Goal: Information Seeking & Learning: Learn about a topic

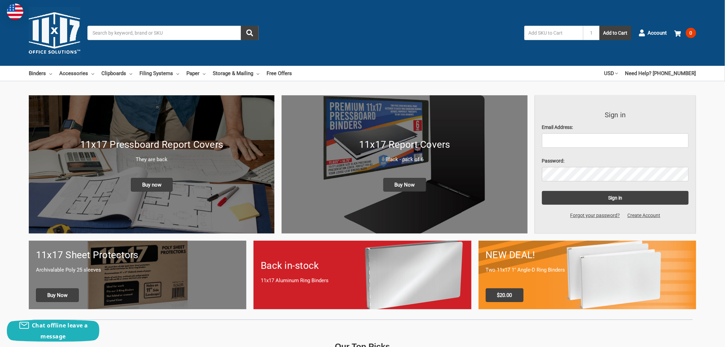
type input "linda.gorman@linde.com"
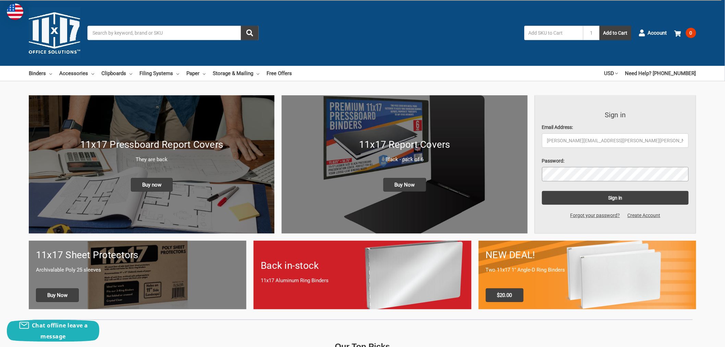
click at [542, 191] on input "Sign in" at bounding box center [615, 198] width 147 height 14
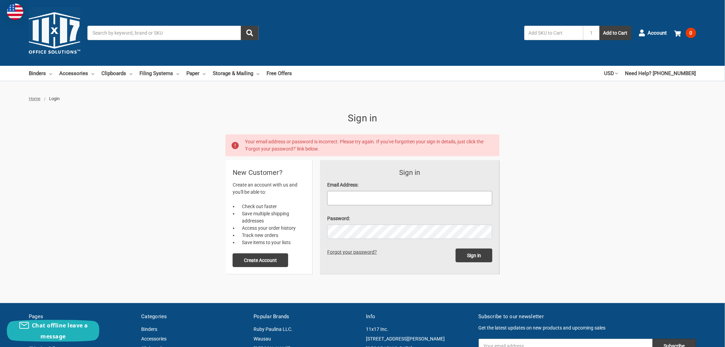
click at [405, 202] on input "Email Address:" at bounding box center [409, 198] width 165 height 14
type input "linda.gorman@linde.com"
click at [455, 248] on input "Sign in" at bounding box center [473, 255] width 37 height 14
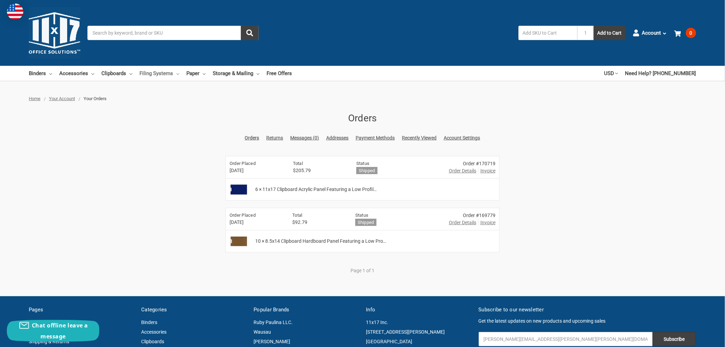
click at [146, 74] on link "Filing Systems" at bounding box center [159, 73] width 40 height 15
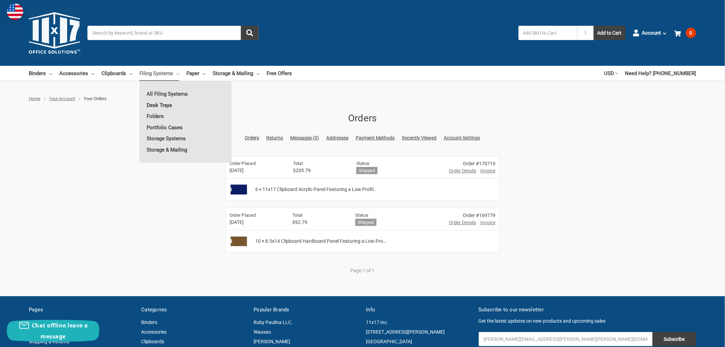
click at [154, 104] on link "Desk Trays" at bounding box center [185, 105] width 92 height 11
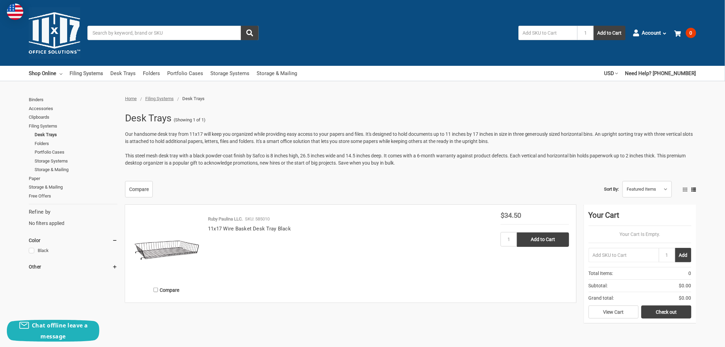
click at [91, 75] on link "Filing Systems" at bounding box center [87, 73] width 34 height 15
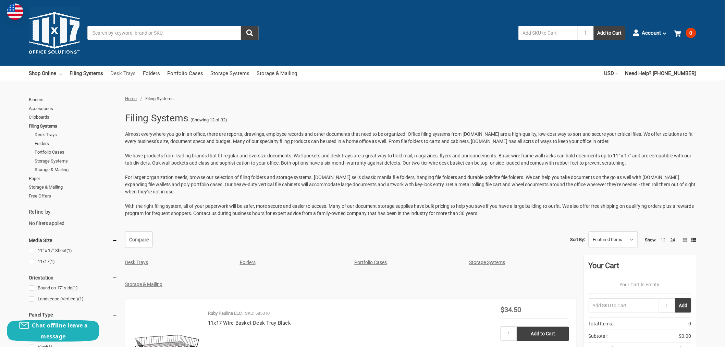
click at [124, 75] on link "Desk Trays" at bounding box center [122, 73] width 25 height 15
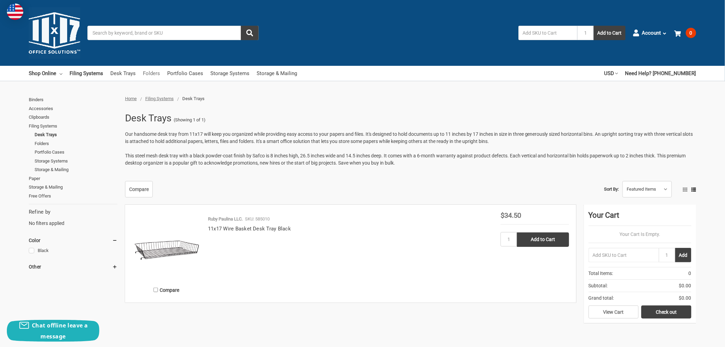
click at [152, 72] on link "Folders" at bounding box center [151, 73] width 17 height 15
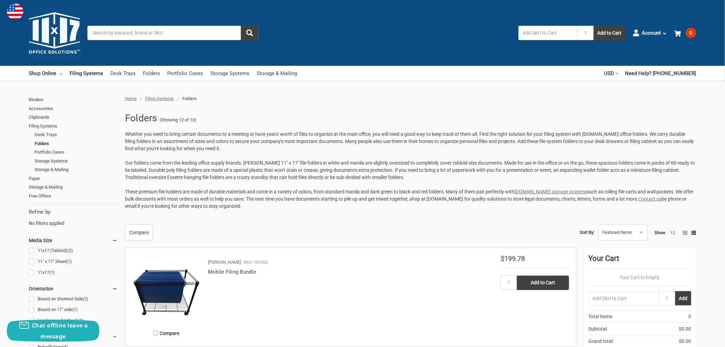
click at [152, 31] on input "Search" at bounding box center [172, 33] width 171 height 14
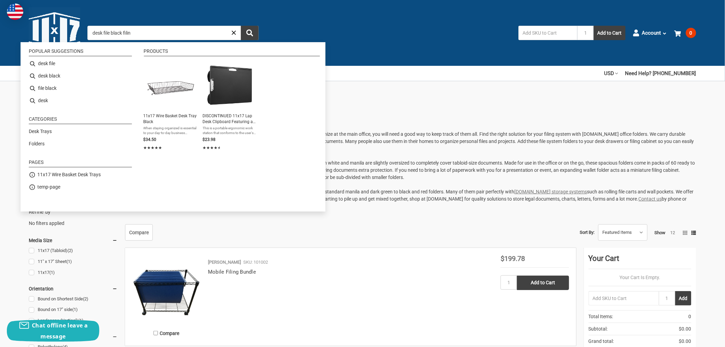
type input "desk file black filing"
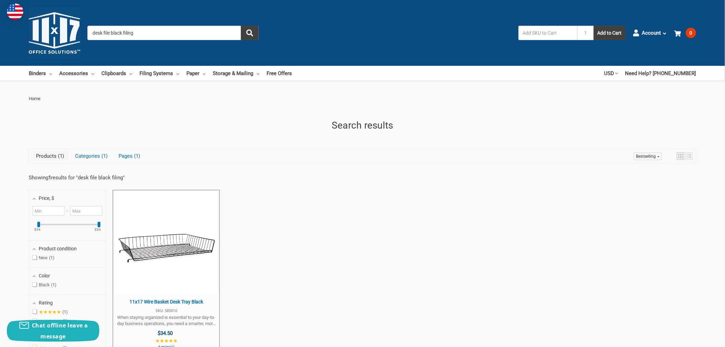
paste input "Side Loading Letter Trays"
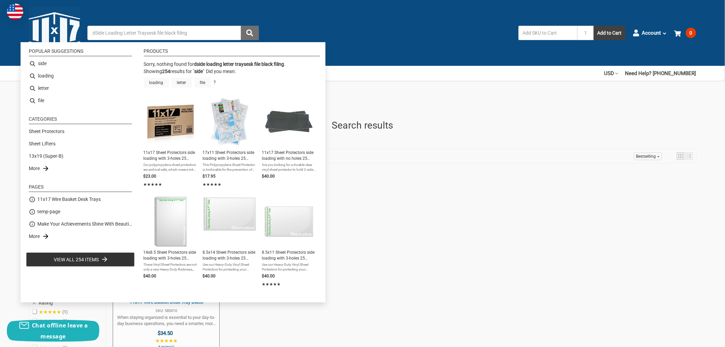
click at [253, 29] on icon "submit" at bounding box center [249, 32] width 7 height 7
type input "side"
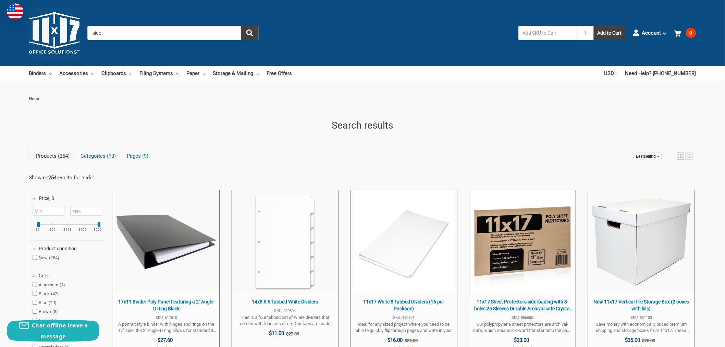
click at [108, 35] on input "side" at bounding box center [172, 33] width 171 height 14
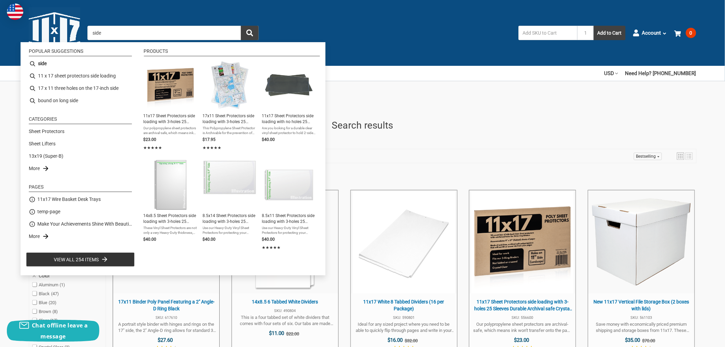
drag, startPoint x: 104, startPoint y: 33, endPoint x: 90, endPoint y: 32, distance: 14.8
click at [90, 32] on input "side" at bounding box center [172, 33] width 171 height 14
paste input "Side Loading Letter Trays"
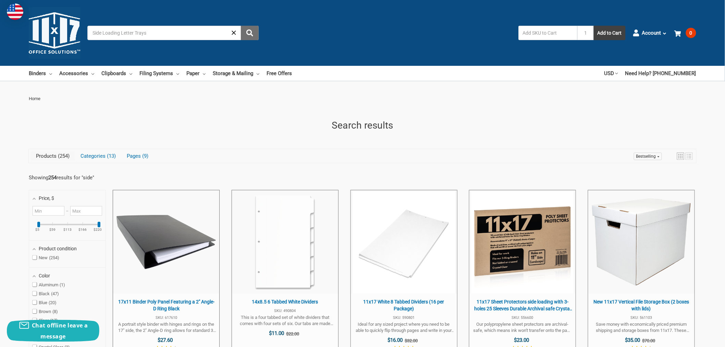
click at [254, 29] on button "submit" at bounding box center [250, 33] width 18 height 14
type input "side loading"
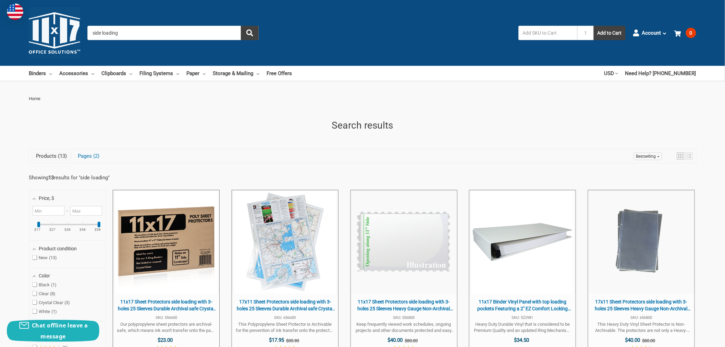
click at [89, 32] on input "side loading" at bounding box center [172, 33] width 171 height 14
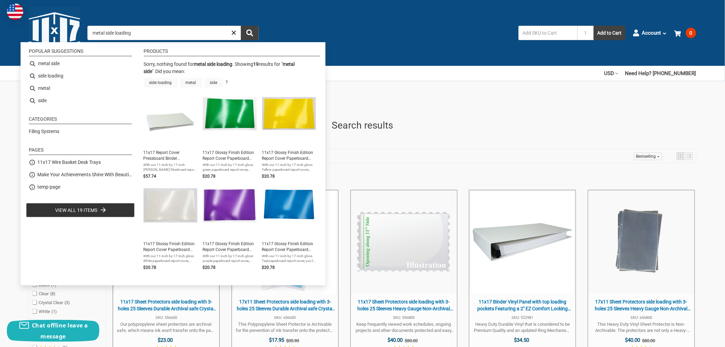
drag, startPoint x: 105, startPoint y: 33, endPoint x: 233, endPoint y: 52, distance: 128.8
click at [139, 32] on input "metal side loading" at bounding box center [172, 33] width 171 height 14
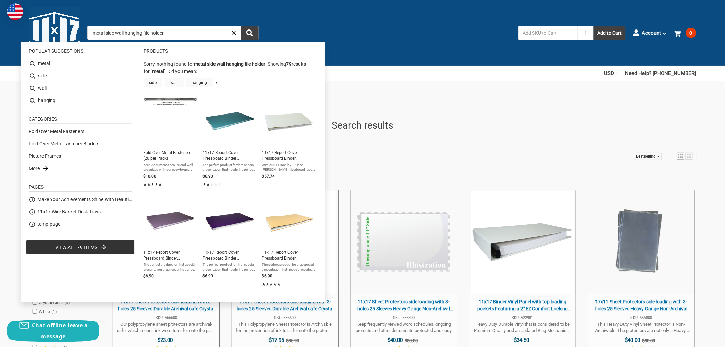
type input "metal"
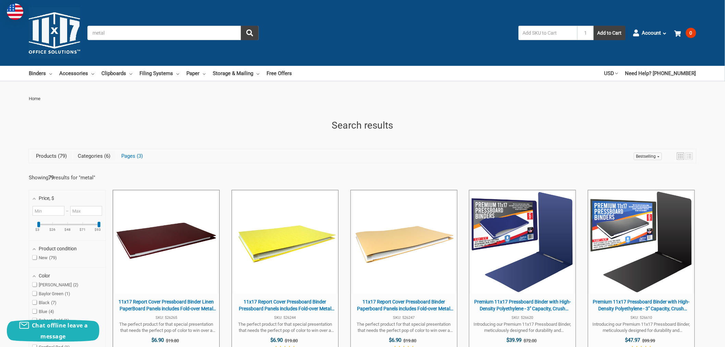
click at [93, 155] on link "Categories 6" at bounding box center [94, 156] width 43 height 10
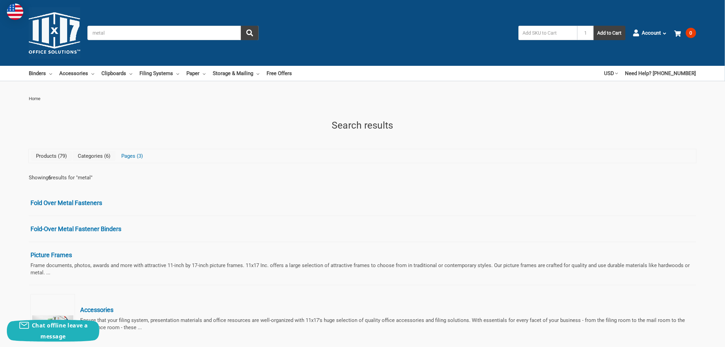
click at [51, 153] on link "Products 79" at bounding box center [51, 156] width 41 height 10
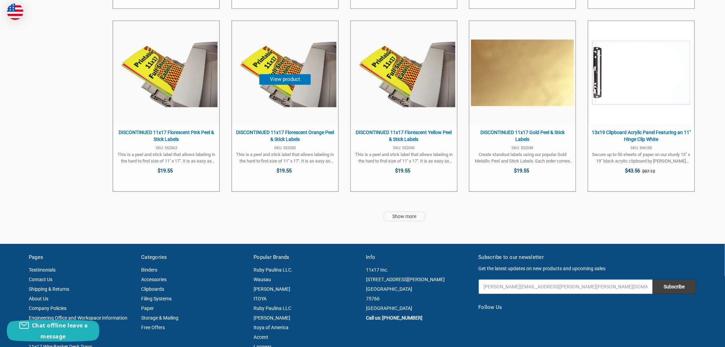
scroll to position [1826, 0]
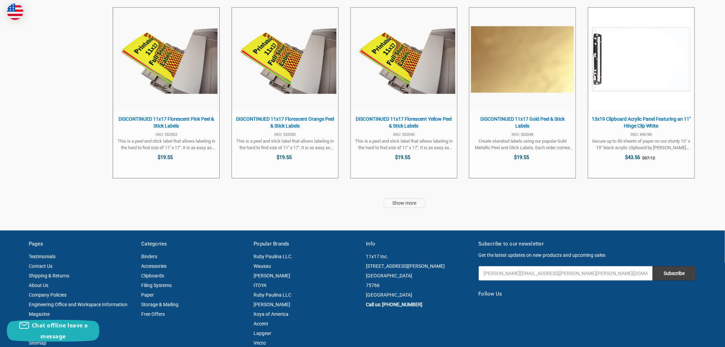
click at [410, 201] on link "Show more" at bounding box center [404, 203] width 42 height 10
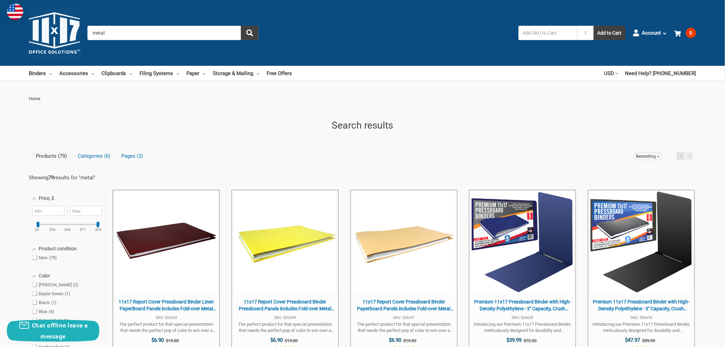
drag, startPoint x: 116, startPoint y: 32, endPoint x: 75, endPoint y: 28, distance: 41.3
click at [75, 28] on div "Toggle menu Search metal 1 Add to Cart Account Orders Returns Messages Addresse…" at bounding box center [362, 33] width 725 height 66
click at [168, 76] on link "Filing Systems" at bounding box center [159, 73] width 40 height 15
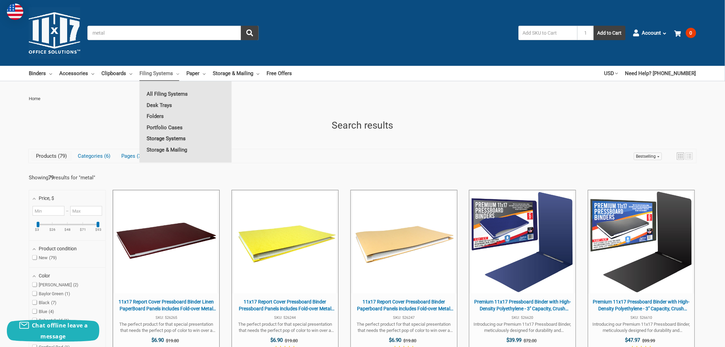
click at [162, 138] on link "Storage Systems" at bounding box center [185, 138] width 92 height 11
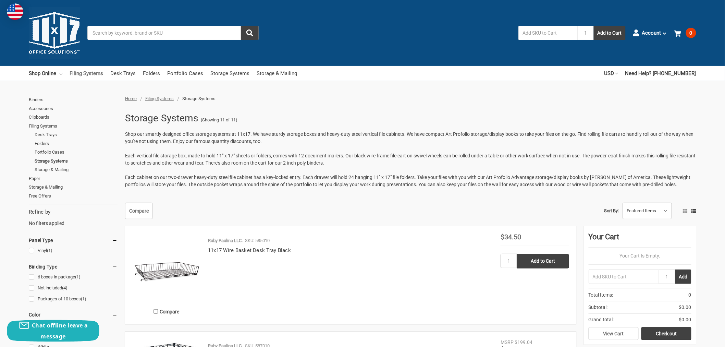
click at [83, 76] on link "Filing Systems" at bounding box center [87, 73] width 34 height 15
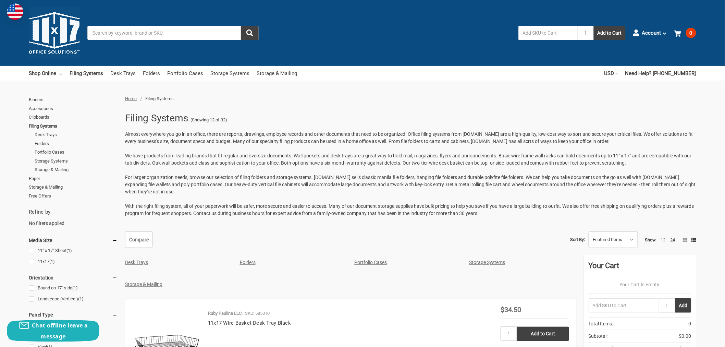
click at [36, 248] on link "11" x 17" Sheet (1)" at bounding box center [73, 250] width 89 height 9
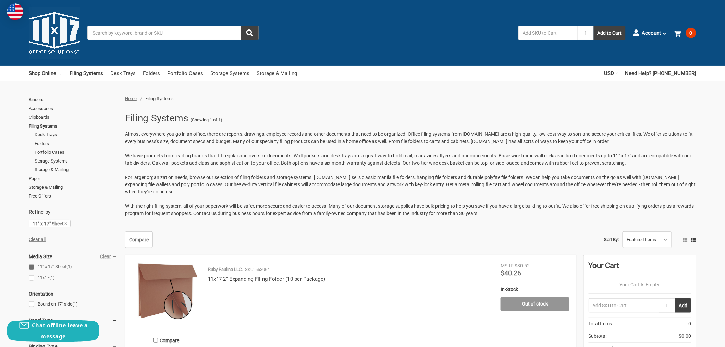
click at [30, 277] on link "11x17 (1)" at bounding box center [73, 277] width 89 height 9
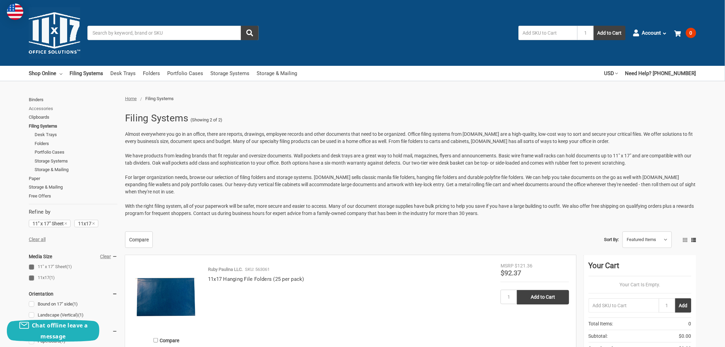
click at [43, 105] on link "Accessories" at bounding box center [73, 108] width 89 height 9
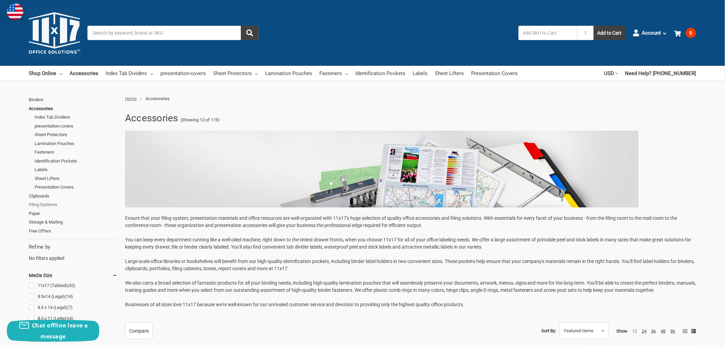
click at [57, 203] on link "Filing Systems" at bounding box center [73, 204] width 89 height 9
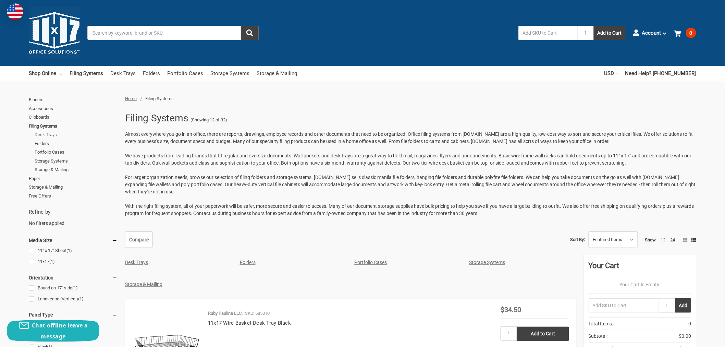
click at [52, 133] on link "Desk Trays" at bounding box center [76, 134] width 83 height 9
